Goal: Information Seeking & Learning: Learn about a topic

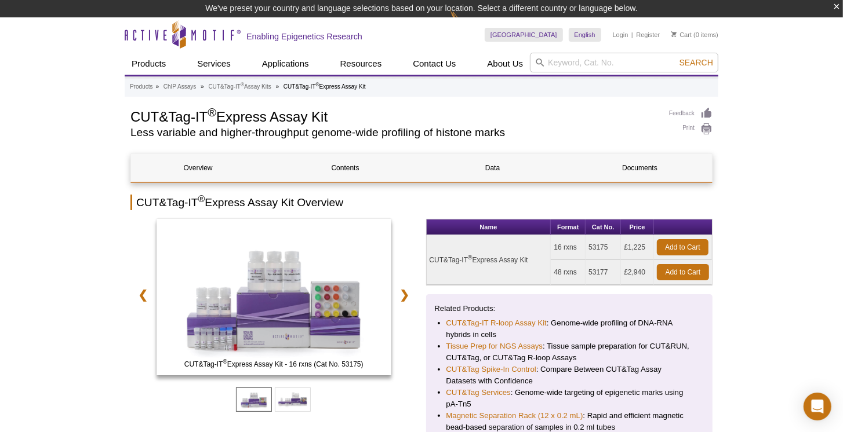
drag, startPoint x: 121, startPoint y: 119, endPoint x: 356, endPoint y: 115, distance: 234.8
copy h1 "CUT&Tag-IT ® Express Assay Kit"
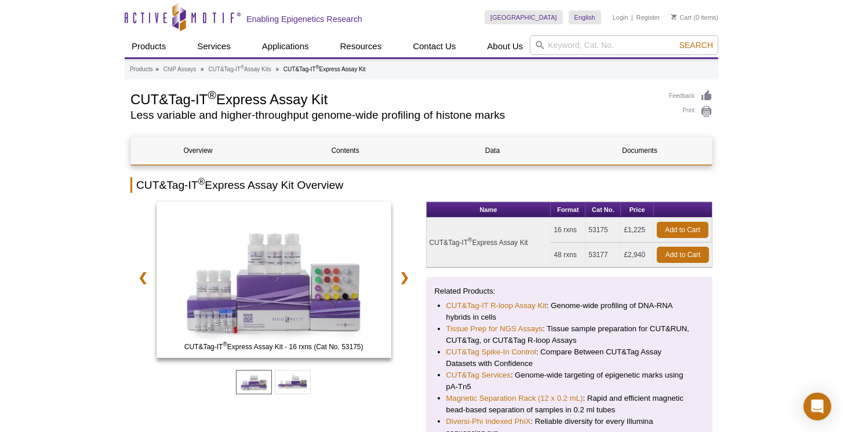
click at [461, 98] on h1 "CUT&Tag-IT ® Express Assay Kit" at bounding box center [393, 98] width 527 height 17
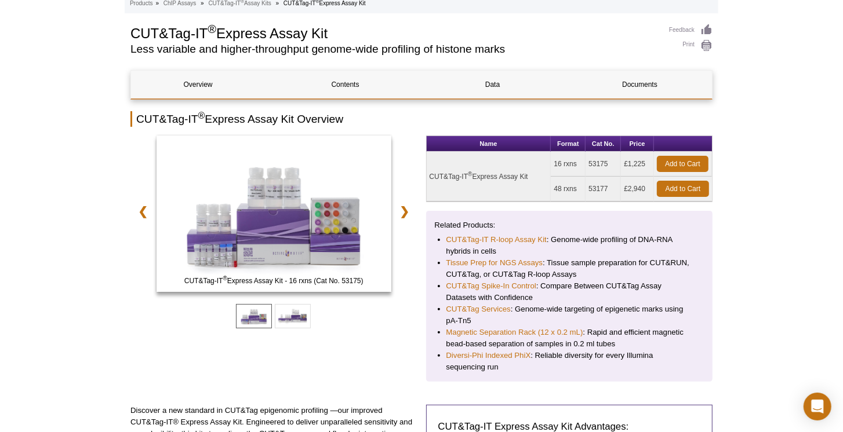
scroll to position [99, 0]
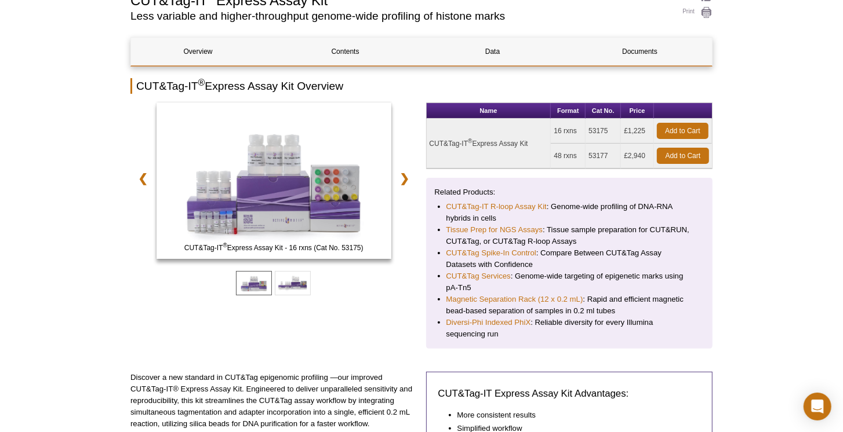
drag, startPoint x: 610, startPoint y: 154, endPoint x: 586, endPoint y: 155, distance: 23.8
click at [586, 155] on tr "48 rxns 53177 £2,940 Add to Cart" at bounding box center [570, 156] width 286 height 25
copy tr "53177"
drag, startPoint x: 134, startPoint y: 85, endPoint x: 300, endPoint y: 86, distance: 165.8
click at [300, 86] on h2 "CUT&Tag-IT ® Express Assay Kit Overview" at bounding box center [421, 86] width 582 height 16
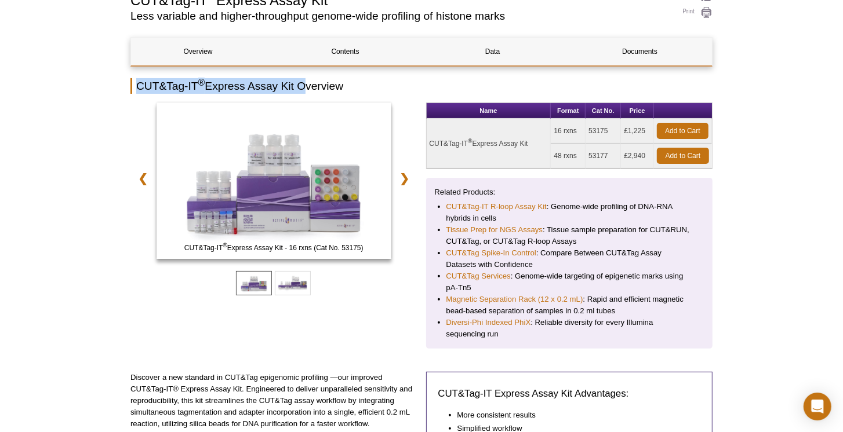
copy h2 "CUT&Tag-IT ® Express Assay Kit"
click at [655, 179] on div "Related Products: CUT&Tag-IT R-loop Assay Kit : Genome-wide profiling of DNA-RN…" at bounding box center [569, 263] width 287 height 171
drag, startPoint x: 554, startPoint y: 152, endPoint x: 612, endPoint y: 154, distance: 58.6
click at [612, 154] on tr "48 rxns 53177 £2,940 Add to Cart" at bounding box center [570, 156] width 286 height 25
copy tr "48 rxns 53177"
